Goal: Task Accomplishment & Management: Use online tool/utility

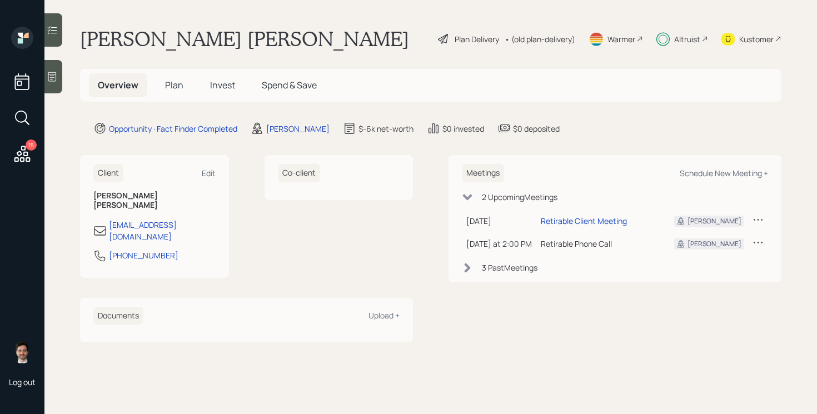
click at [473, 40] on div "Plan Delivery" at bounding box center [477, 39] width 44 height 12
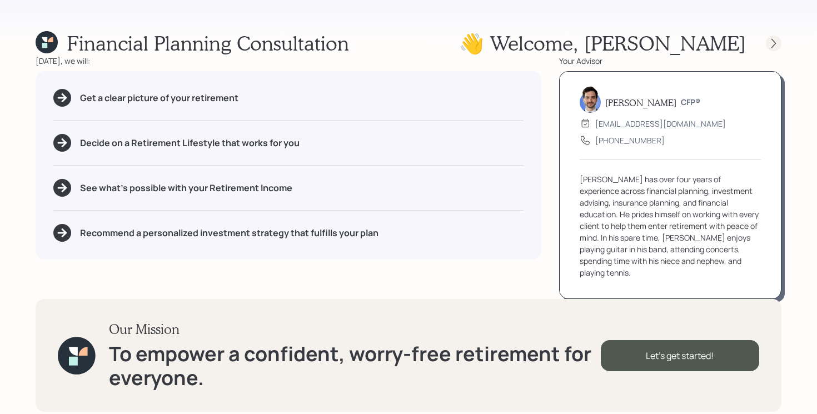
click at [766, 44] on div at bounding box center [774, 44] width 16 height 16
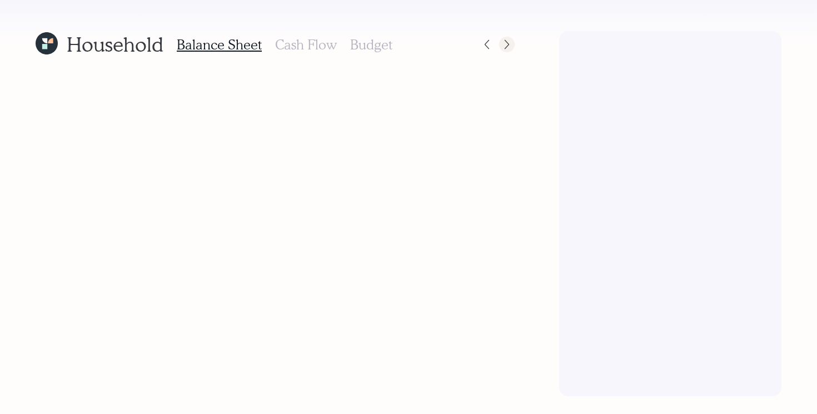
click at [510, 49] on icon at bounding box center [506, 44] width 11 height 11
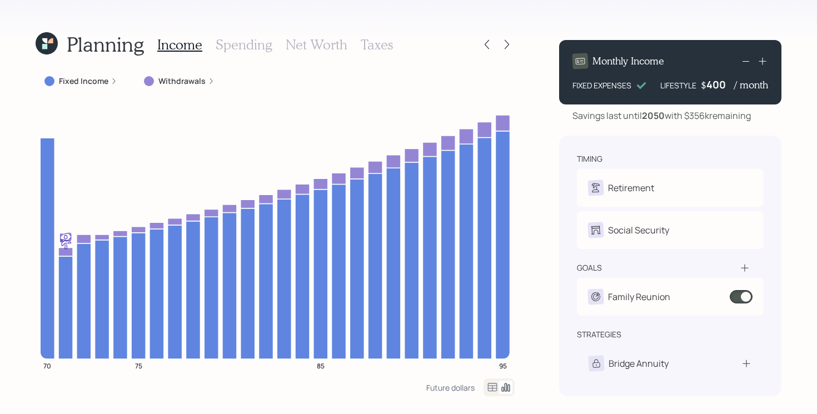
click at [510, 49] on icon at bounding box center [506, 44] width 11 height 11
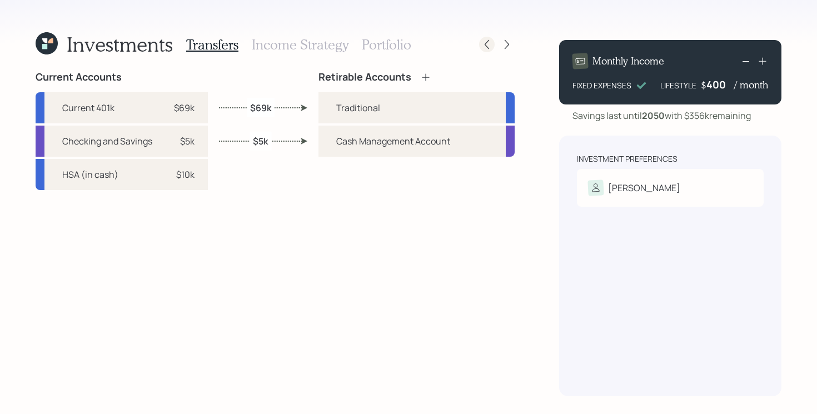
click at [486, 45] on icon at bounding box center [487, 44] width 4 height 9
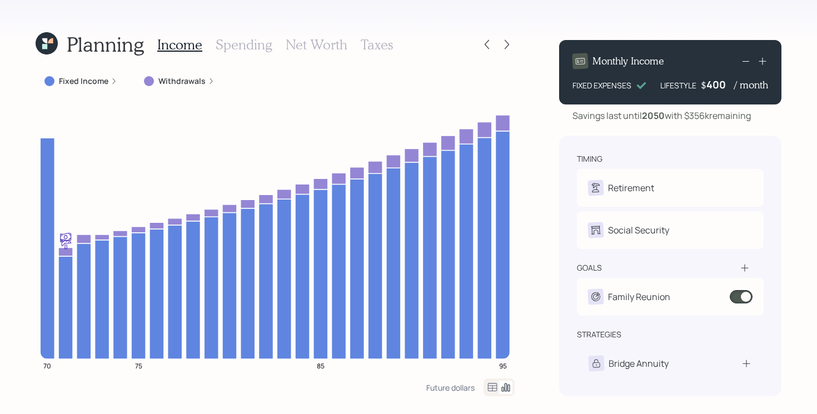
click at [63, 32] on div "Planning" at bounding box center [90, 44] width 108 height 24
click at [56, 38] on icon at bounding box center [47, 43] width 22 height 22
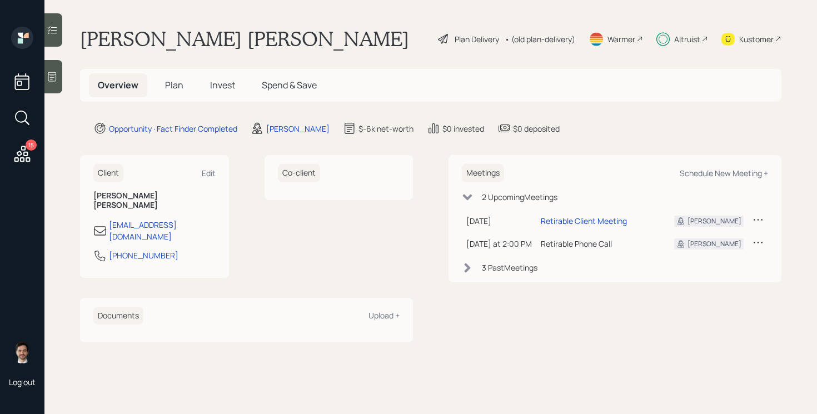
click at [169, 89] on span "Plan" at bounding box center [174, 85] width 18 height 12
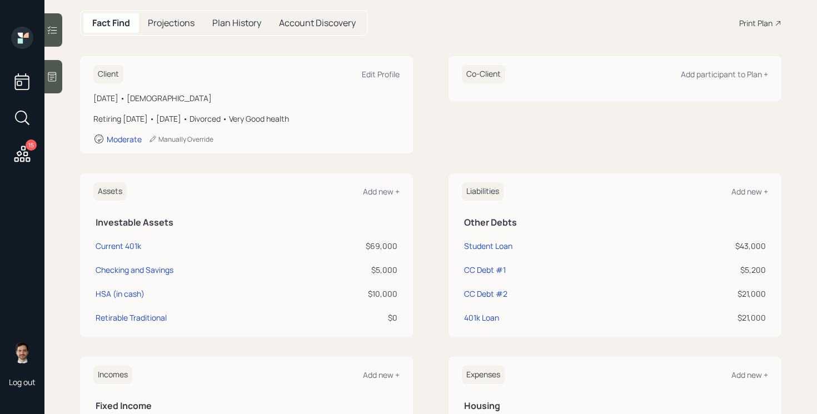
scroll to position [112, 0]
click at [28, 151] on icon at bounding box center [22, 154] width 20 height 20
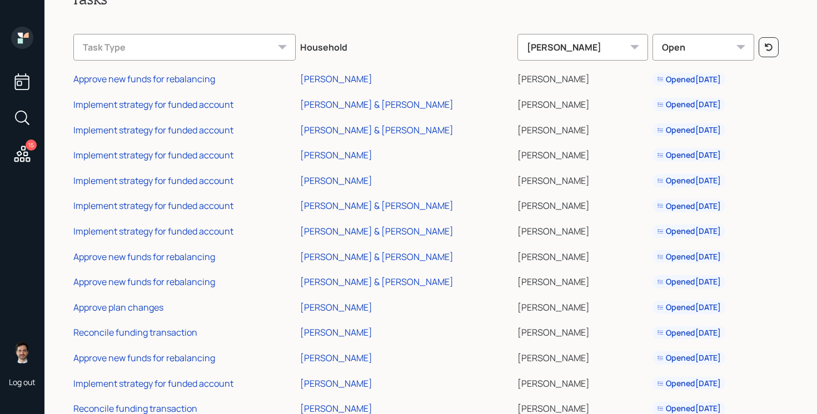
scroll to position [94, 0]
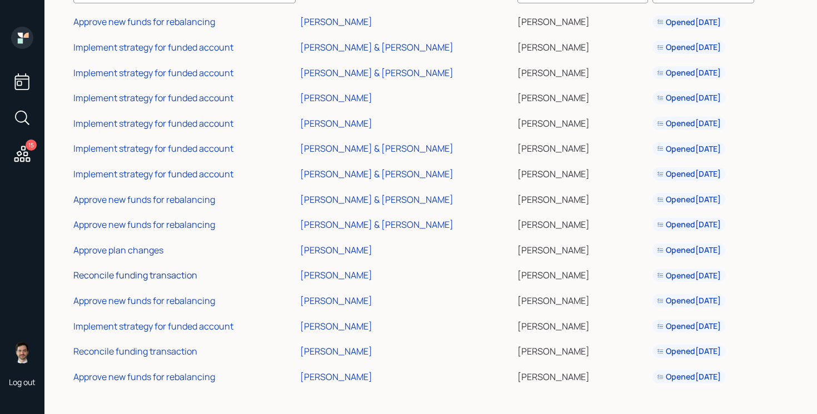
click at [162, 275] on div "Reconcile funding transaction" at bounding box center [135, 275] width 124 height 12
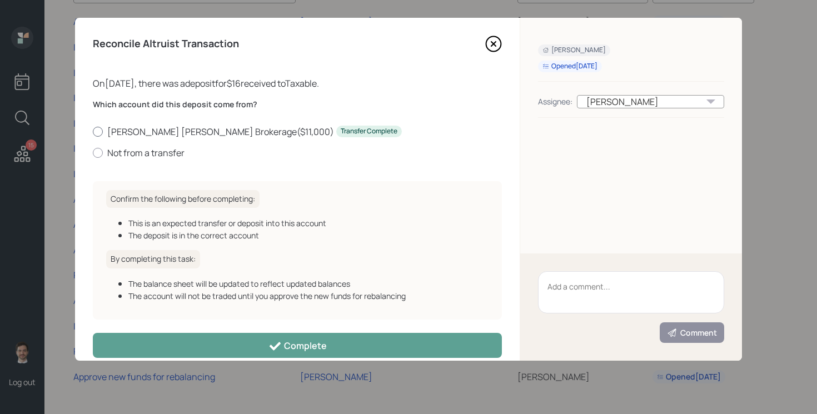
click at [146, 133] on label "[PERSON_NAME] [PERSON_NAME] Brokerage ( $11,000 ) Transfer Complete" at bounding box center [297, 132] width 409 height 12
click at [93, 132] on input "[PERSON_NAME] [PERSON_NAME] Brokerage ( $11,000 ) Transfer Complete" at bounding box center [92, 131] width 1 height 1
radio input "true"
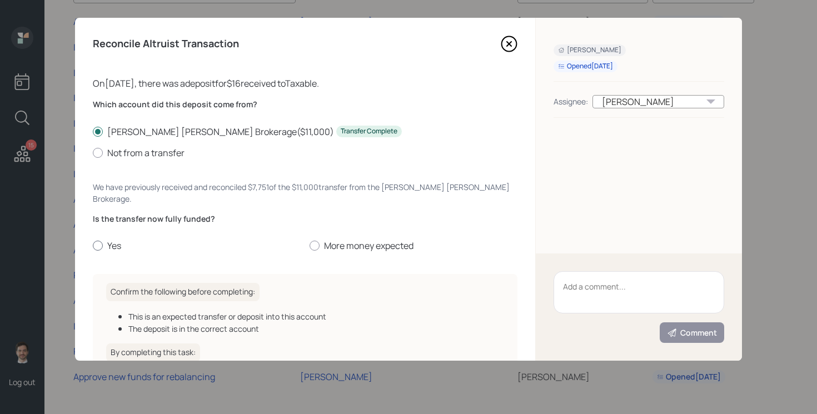
click at [106, 240] on label "Yes" at bounding box center [197, 246] width 208 height 12
click at [93, 246] on input "Yes" at bounding box center [92, 246] width 1 height 1
radio input "true"
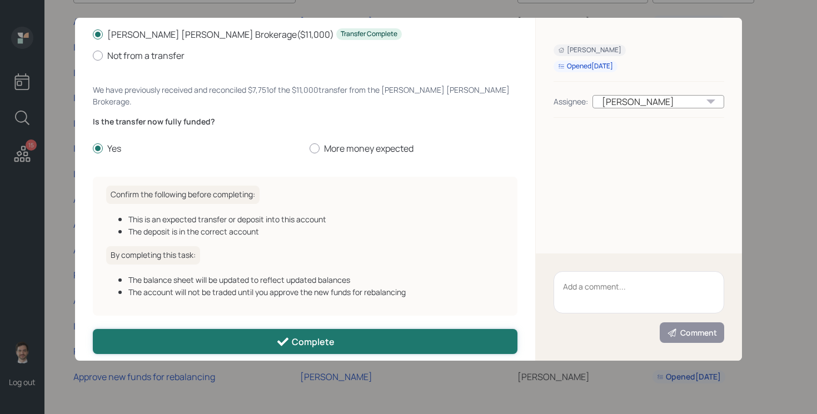
click at [325, 335] on div "Complete" at bounding box center [305, 341] width 58 height 13
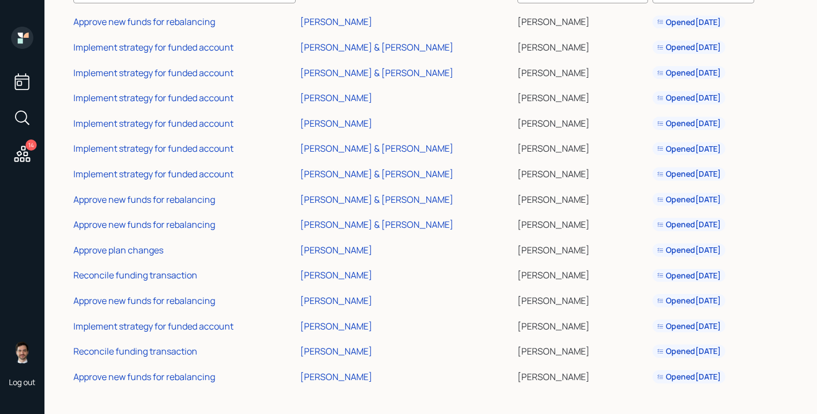
click at [180, 391] on div "Tasks Task Type Household [PERSON_NAME] Open Approve new funds for rebalancing …" at bounding box center [430, 207] width 772 height 414
click at [154, 351] on div "Reconcile funding transaction" at bounding box center [135, 351] width 124 height 12
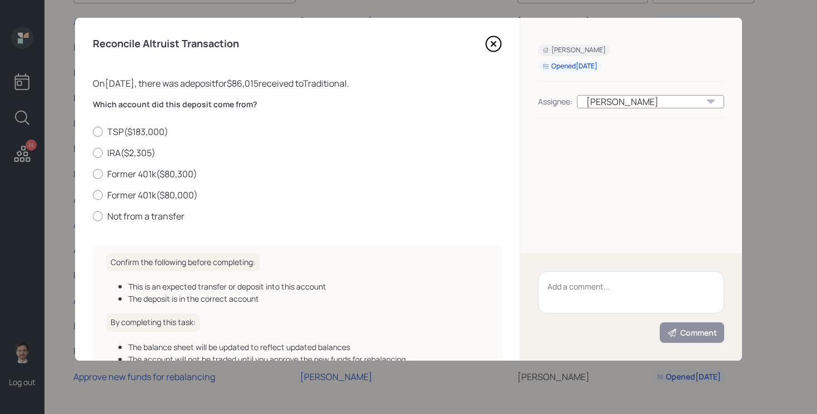
click at [498, 43] on icon at bounding box center [493, 44] width 17 height 17
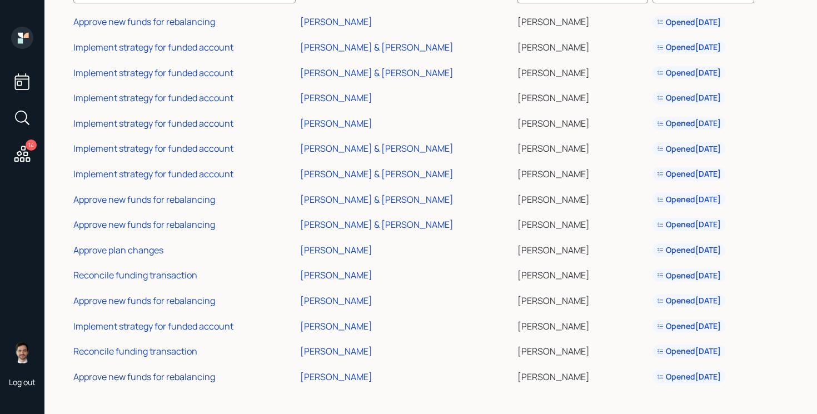
click at [160, 376] on div "Approve new funds for rebalancing" at bounding box center [144, 377] width 142 height 12
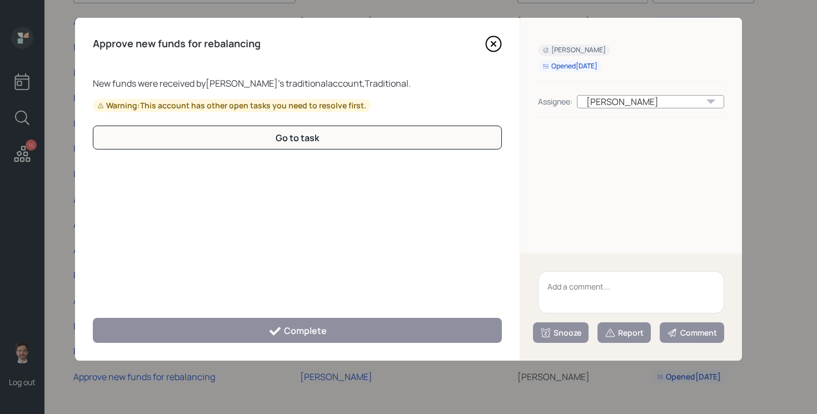
click at [495, 33] on div "Approve new funds for rebalancing New funds were received by [PERSON_NAME] 's t…" at bounding box center [297, 189] width 445 height 343
click at [492, 39] on icon at bounding box center [493, 44] width 17 height 17
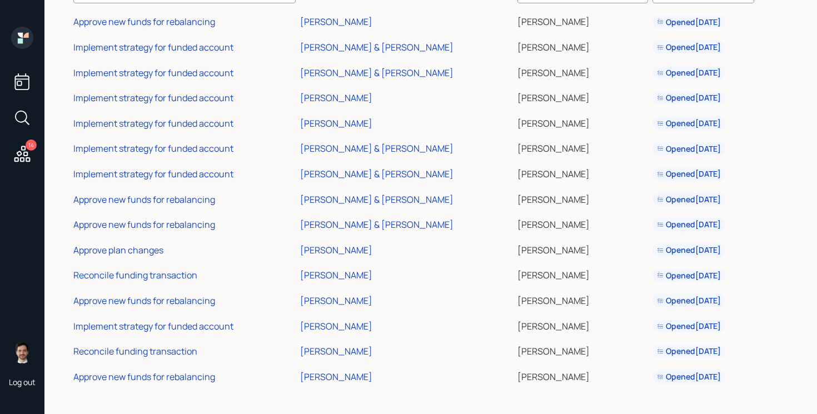
click at [64, 240] on div "Tasks Task Type Household [PERSON_NAME] Open Approve new funds for rebalancing …" at bounding box center [430, 207] width 772 height 414
click at [56, 168] on div "Tasks Task Type Household [PERSON_NAME] Open Approve new funds for rebalancing …" at bounding box center [430, 207] width 772 height 414
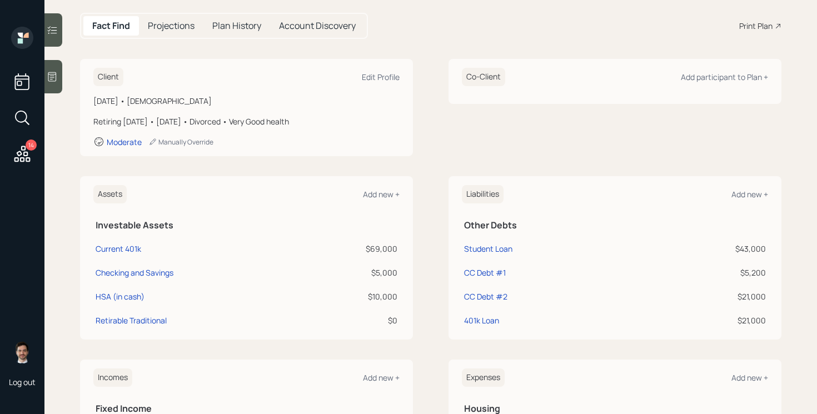
scroll to position [103, 0]
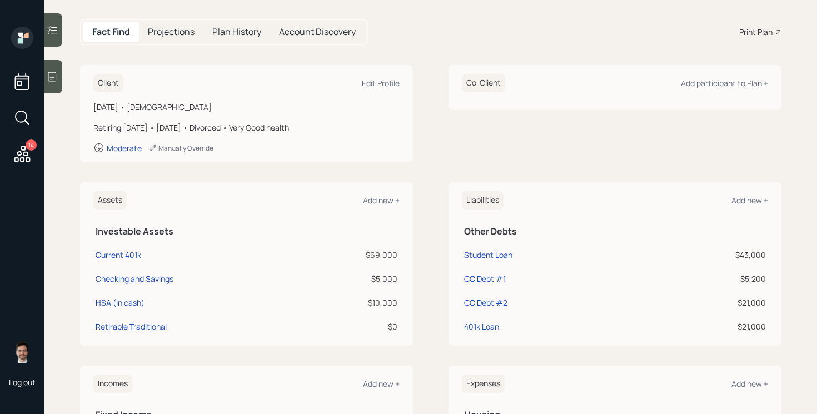
click at [419, 188] on div "Assets Add new + Investable Assets Current 401k $69,000 Checking and Savings $5…" at bounding box center [430, 263] width 701 height 163
click at [431, 190] on div "Assets Add new + Investable Assets Current 401k $69,000 Checking and Savings $5…" at bounding box center [430, 263] width 701 height 163
click at [427, 269] on div "Assets Add new + Investable Assets Current 401k $69,000 Checking and Savings $5…" at bounding box center [430, 263] width 701 height 163
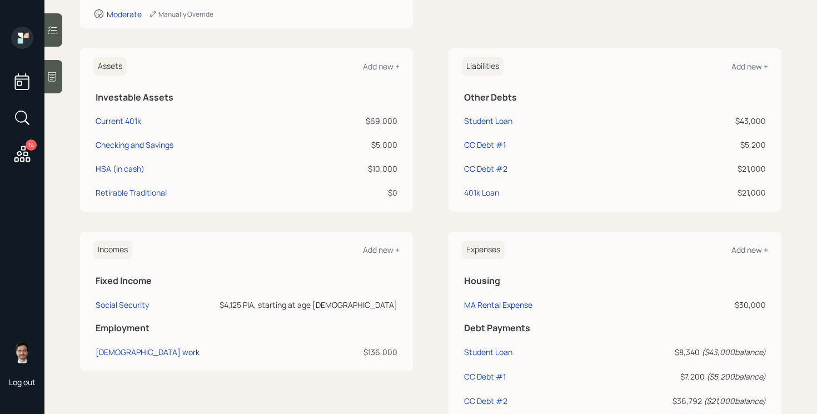
scroll to position [244, 0]
